Goal: Task Accomplishment & Management: Complete application form

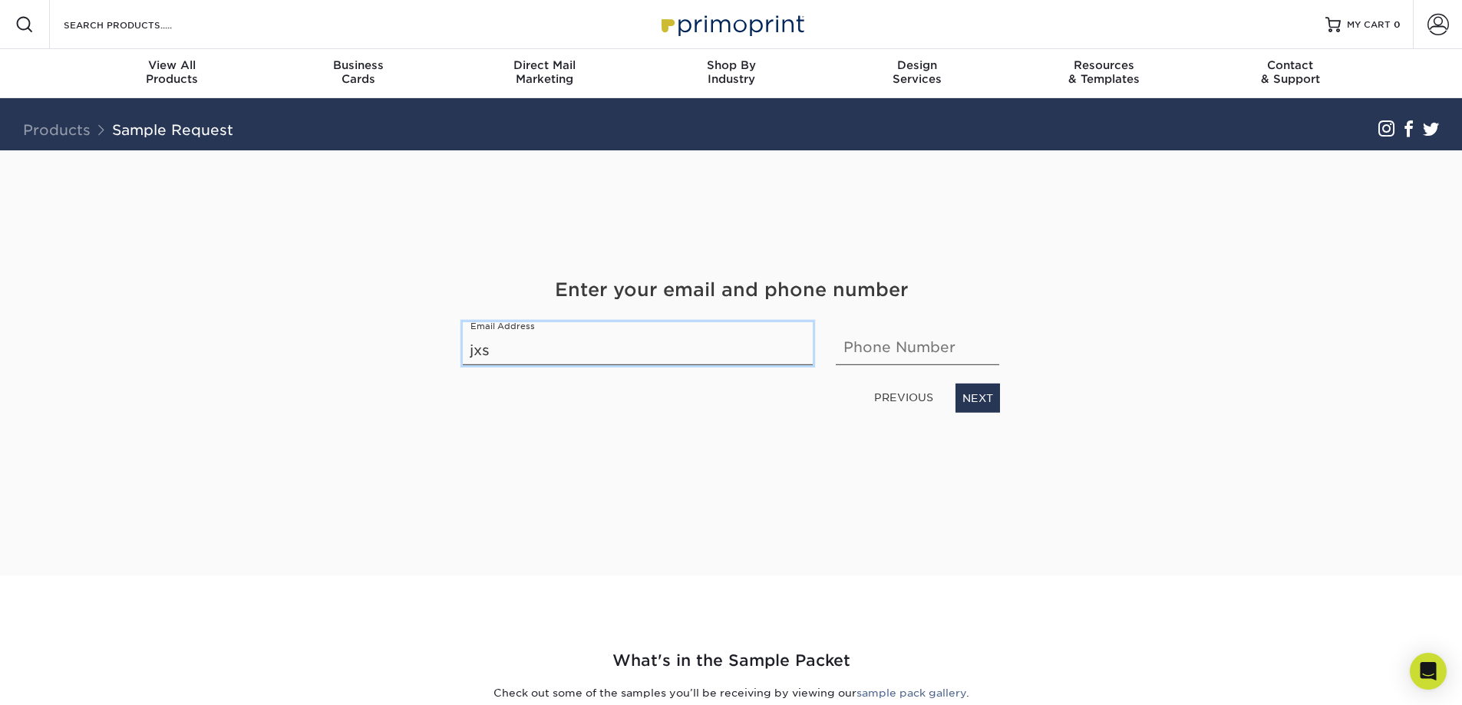
click at [534, 349] on input "jxs" at bounding box center [638, 343] width 351 height 43
type input "[EMAIL_ADDRESS][DOMAIN_NAME]"
click at [876, 349] on input "9545257500" at bounding box center [918, 343] width 164 height 43
type input "9546273806"
click at [973, 402] on link "NEXT" at bounding box center [978, 398] width 45 height 29
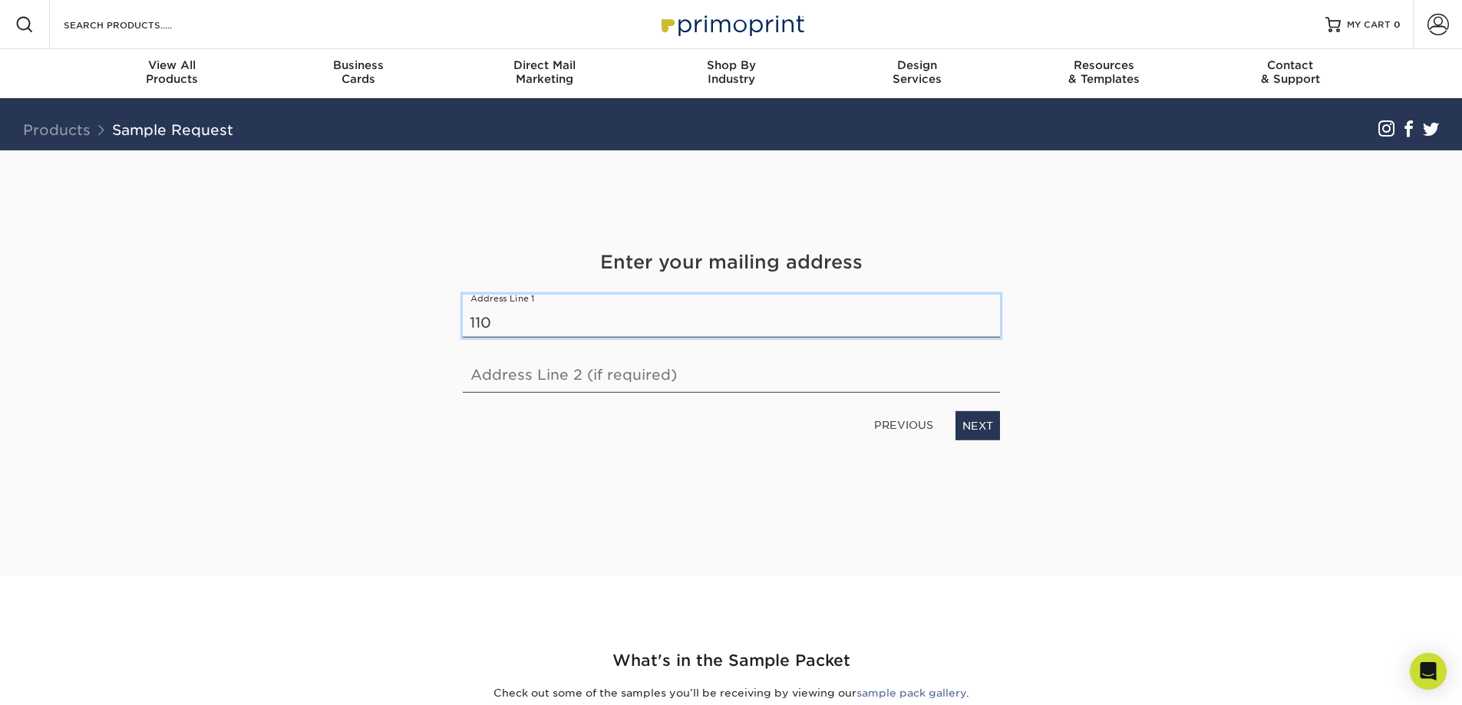
type input "[STREET_ADDRESS]"
type input "15 floor"
click at [965, 432] on link "NEXT" at bounding box center [978, 425] width 45 height 29
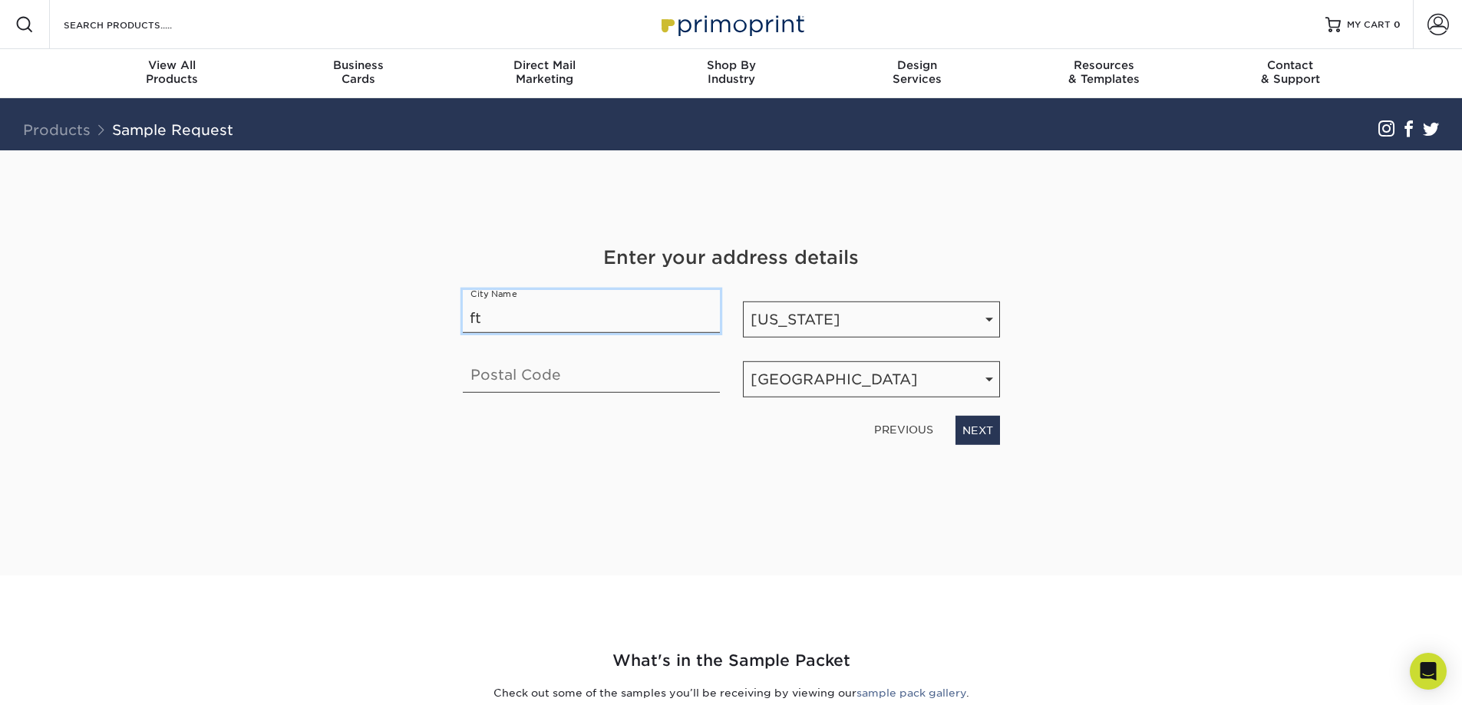
type input "Ft. [GEOGRAPHIC_DATA]"
click at [530, 387] on input "33311" at bounding box center [591, 371] width 257 height 43
type input "33301"
click at [973, 438] on link "NEXT" at bounding box center [978, 430] width 45 height 29
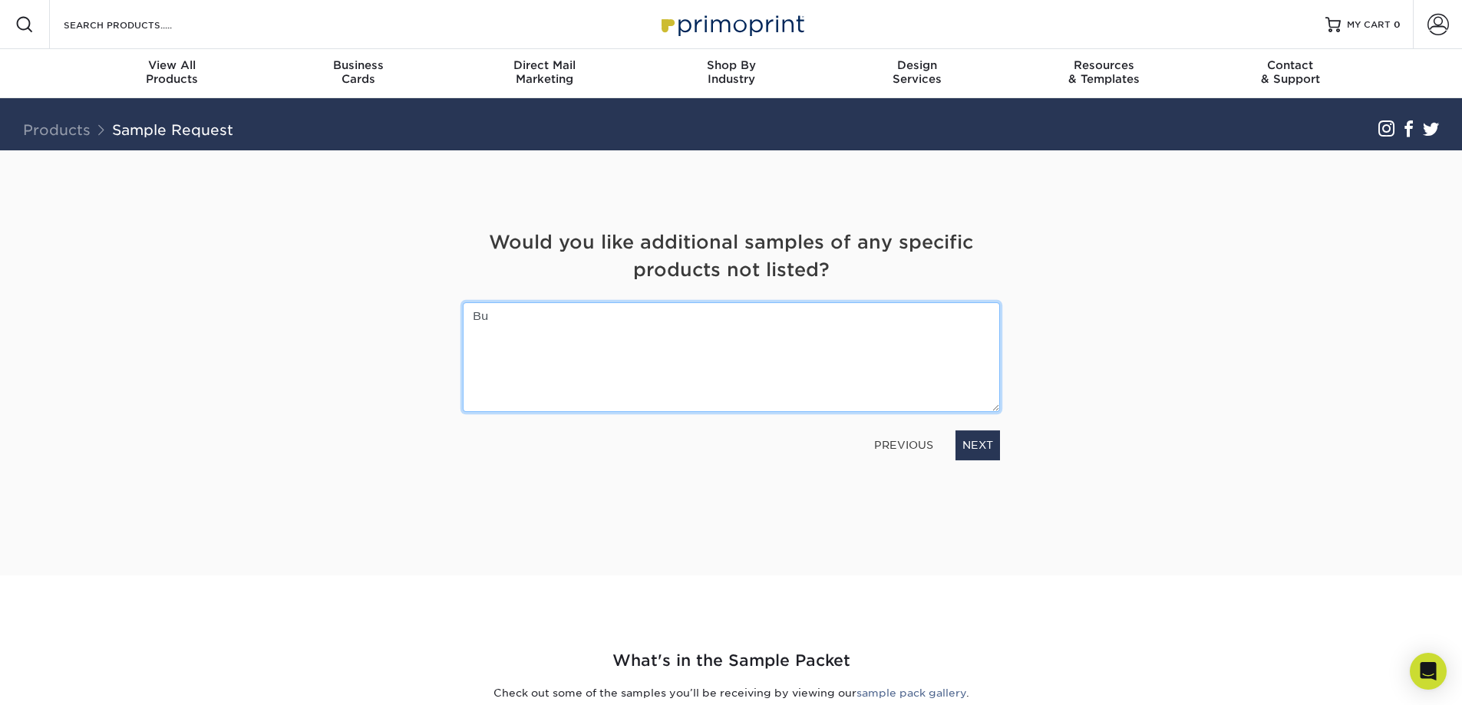
type textarea "B"
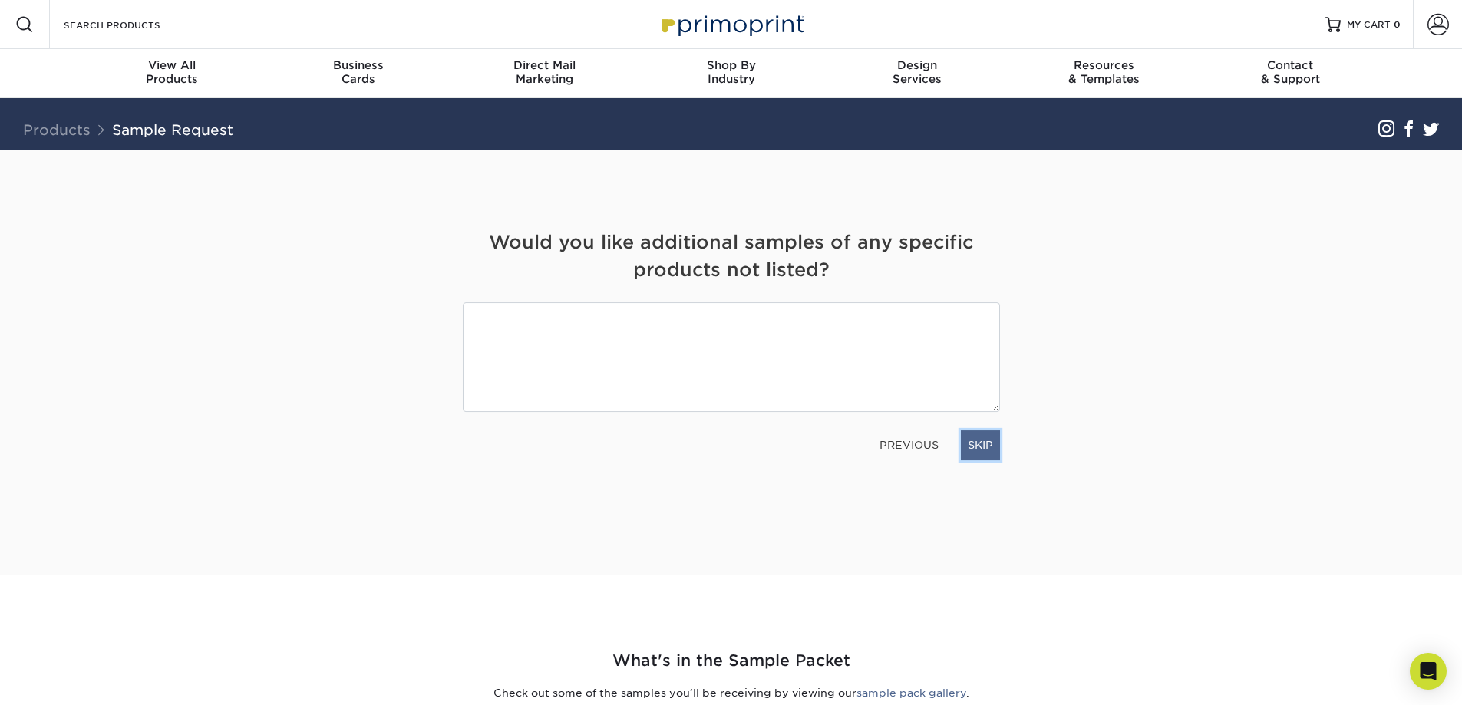
click at [979, 444] on link "SKIP" at bounding box center [980, 445] width 39 height 29
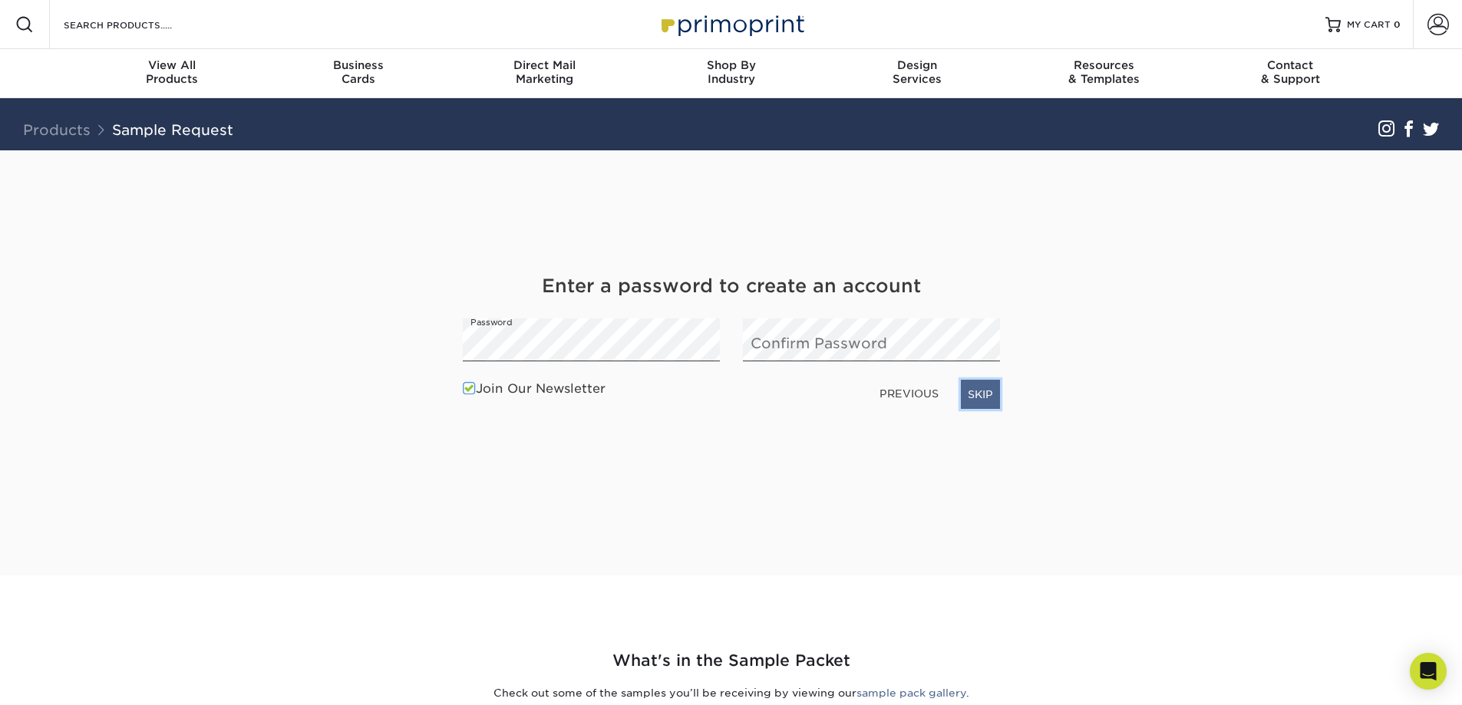
click at [980, 395] on link "SKIP" at bounding box center [980, 394] width 39 height 29
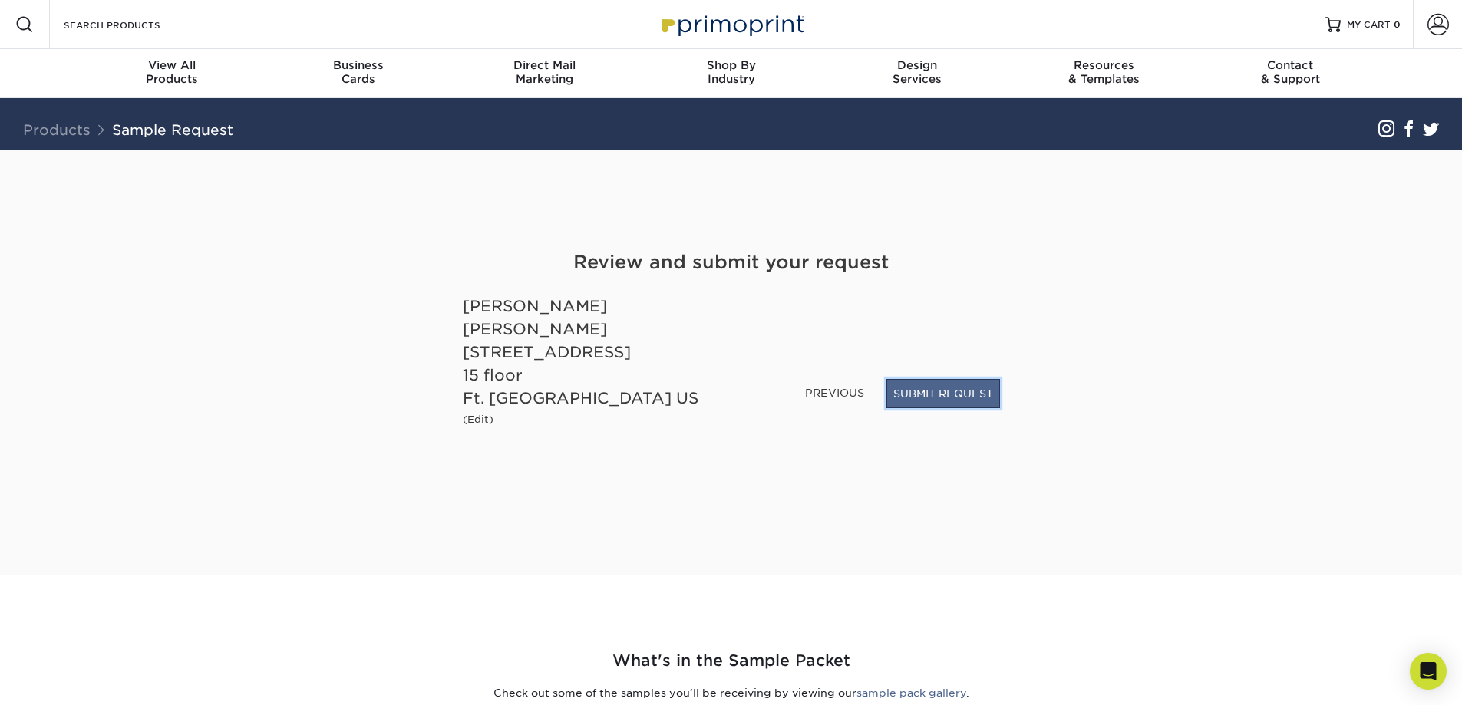
click at [953, 393] on button "SUBMIT REQUEST" at bounding box center [944, 393] width 114 height 29
